Goal: Transaction & Acquisition: Purchase product/service

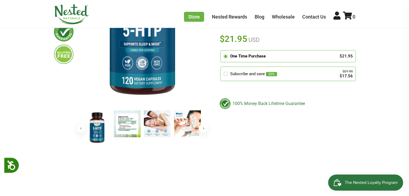
scroll to position [97, 0]
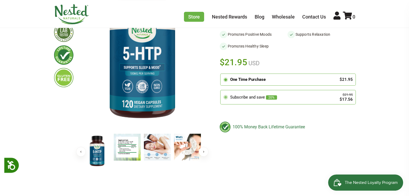
click at [226, 95] on icon at bounding box center [225, 97] width 5 height 5
click at [222, 91] on input "radio" at bounding box center [222, 91] width 0 height 0
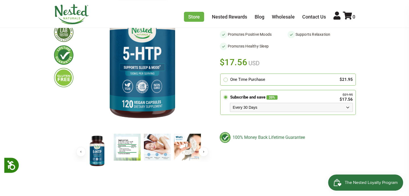
click at [348, 103] on select "Every 30 Days Every 60 Days Every 90 Days" at bounding box center [291, 107] width 123 height 9
select select "1129906255"
click at [230, 103] on select "Every 30 Days Every 60 Days Every 90 Days" at bounding box center [291, 107] width 123 height 9
click at [224, 78] on circle at bounding box center [225, 79] width 3 height 3
click at [222, 75] on input "radio" at bounding box center [222, 75] width 0 height 0
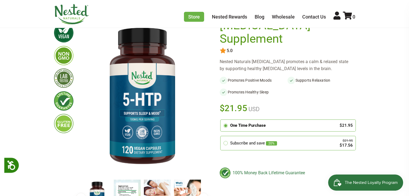
scroll to position [49, 0]
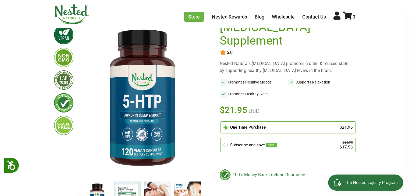
click at [253, 124] on div "One Time Purchase" at bounding box center [282, 127] width 104 height 6
click at [222, 123] on input "radio" at bounding box center [222, 123] width 0 height 0
click at [253, 124] on div "One Time Purchase" at bounding box center [282, 127] width 104 height 6
click at [222, 123] on input "radio" at bounding box center [222, 123] width 0 height 0
click at [274, 124] on div "One Time Purchase" at bounding box center [282, 127] width 104 height 6
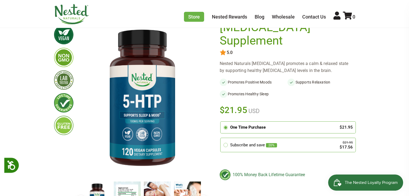
click at [222, 123] on input "radio" at bounding box center [222, 123] width 0 height 0
click at [274, 124] on div "One Time Purchase" at bounding box center [282, 127] width 104 height 6
click at [222, 123] on input "radio" at bounding box center [222, 123] width 0 height 0
click at [274, 124] on div "One Time Purchase" at bounding box center [282, 127] width 104 height 6
click at [222, 123] on input "radio" at bounding box center [222, 123] width 0 height 0
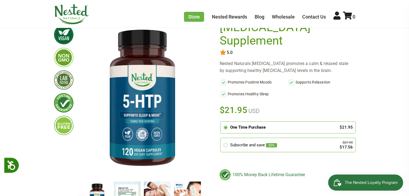
click at [290, 124] on div "One Time Purchase" at bounding box center [282, 127] width 104 height 6
click at [222, 123] on input "radio" at bounding box center [222, 123] width 0 height 0
click at [290, 124] on div "One Time Purchase" at bounding box center [282, 127] width 104 height 6
click at [222, 123] on input "radio" at bounding box center [222, 123] width 0 height 0
click at [290, 124] on div "One Time Purchase" at bounding box center [282, 127] width 104 height 6
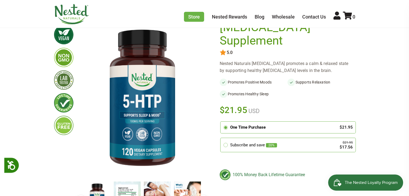
click at [222, 123] on input "radio" at bounding box center [222, 123] width 0 height 0
click at [227, 143] on icon at bounding box center [225, 145] width 5 height 5
click at [222, 139] on input "radio" at bounding box center [222, 139] width 0 height 0
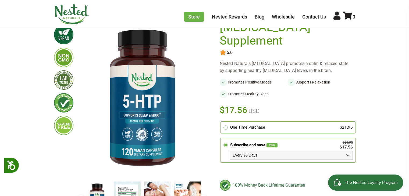
click at [306, 141] on div "Subscribe and save 20% $21.95 $17.56" at bounding box center [288, 145] width 130 height 9
click at [222, 139] on input "radio" at bounding box center [222, 139] width 0 height 0
click at [306, 141] on div "Subscribe and save 20% $21.95 $17.56" at bounding box center [288, 145] width 130 height 9
click at [222, 139] on input "radio" at bounding box center [222, 139] width 0 height 0
click at [223, 125] on icon at bounding box center [225, 127] width 5 height 5
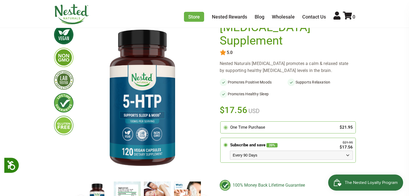
click at [222, 123] on input "radio" at bounding box center [222, 123] width 0 height 0
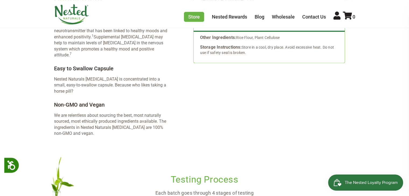
scroll to position [755, 0]
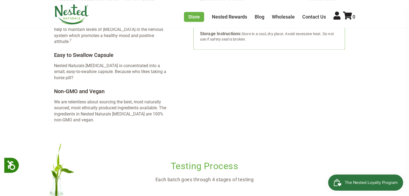
click at [367, 184] on span "The Nested Loyalty Program" at bounding box center [371, 183] width 53 height 8
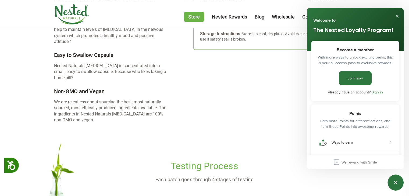
scroll to position [0, 0]
click at [395, 181] on div "Close Smile.io Rewards Program" at bounding box center [395, 182] width 7 height 7
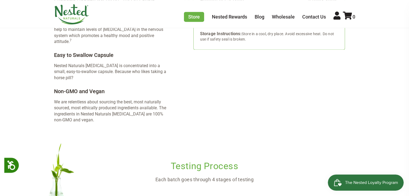
click at [375, 185] on div "The Nested Loyalty Program" at bounding box center [371, 183] width 53 height 8
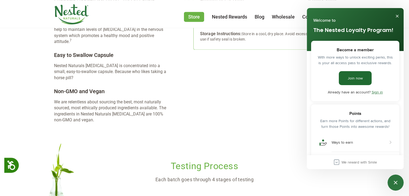
click at [356, 77] on link "Join now" at bounding box center [355, 78] width 33 height 14
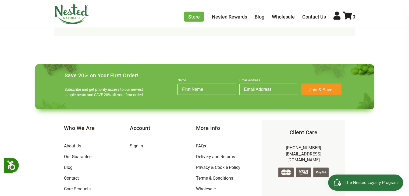
scroll to position [1264, 0]
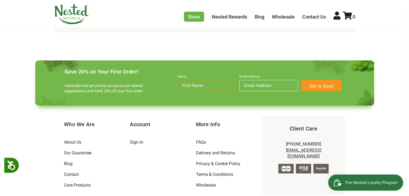
click at [202, 80] on input "Name" at bounding box center [206, 85] width 59 height 11
type input "[PERSON_NAME]"
type input "[EMAIL_ADDRESS][DOMAIN_NAME]"
click at [318, 80] on button "Join & Save!" at bounding box center [321, 86] width 40 height 12
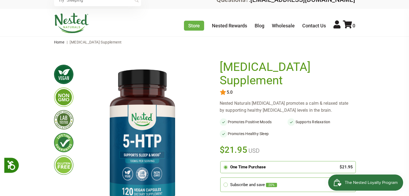
scroll to position [0, 0]
